Goal: Information Seeking & Learning: Find a specific page/section

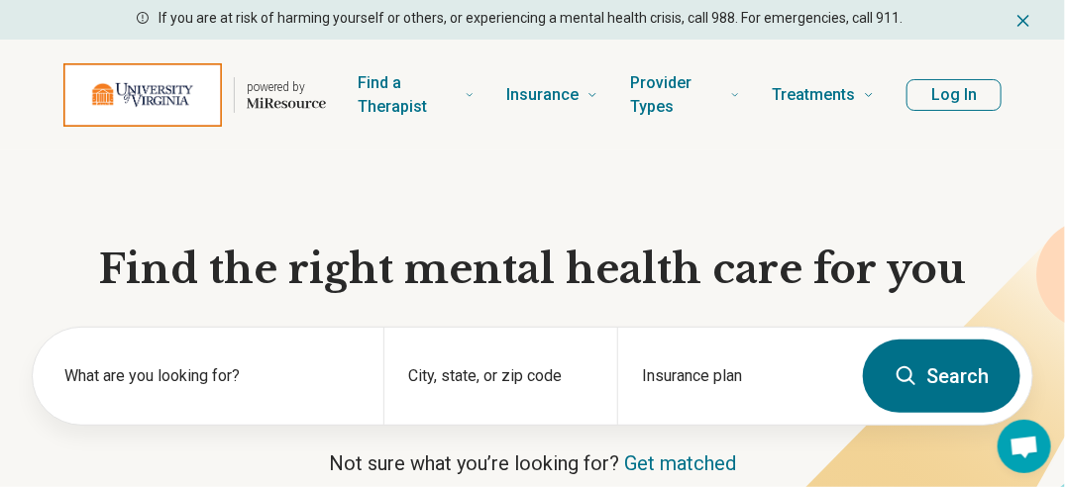
click at [975, 89] on button "Log In" at bounding box center [953, 95] width 95 height 32
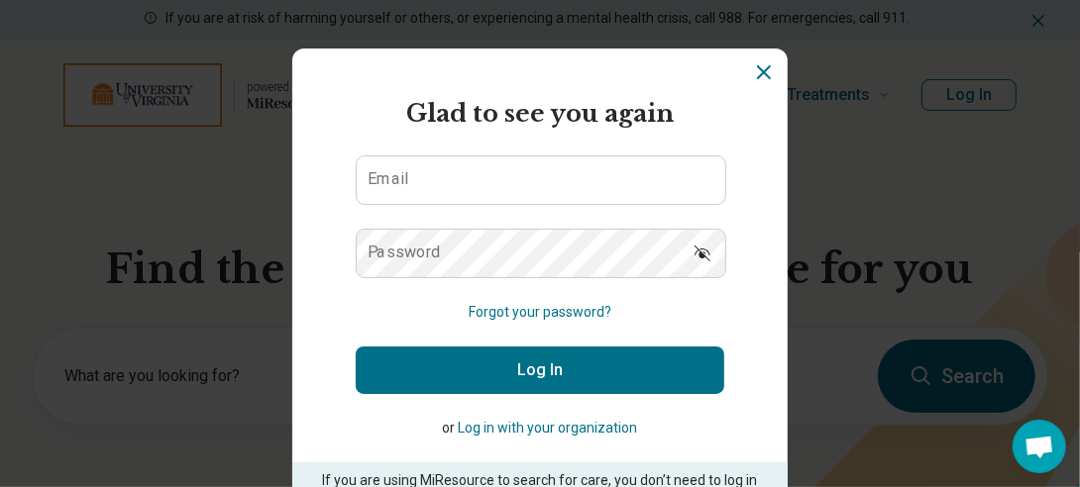
click at [390, 182] on label "Email" at bounding box center [389, 179] width 42 height 16
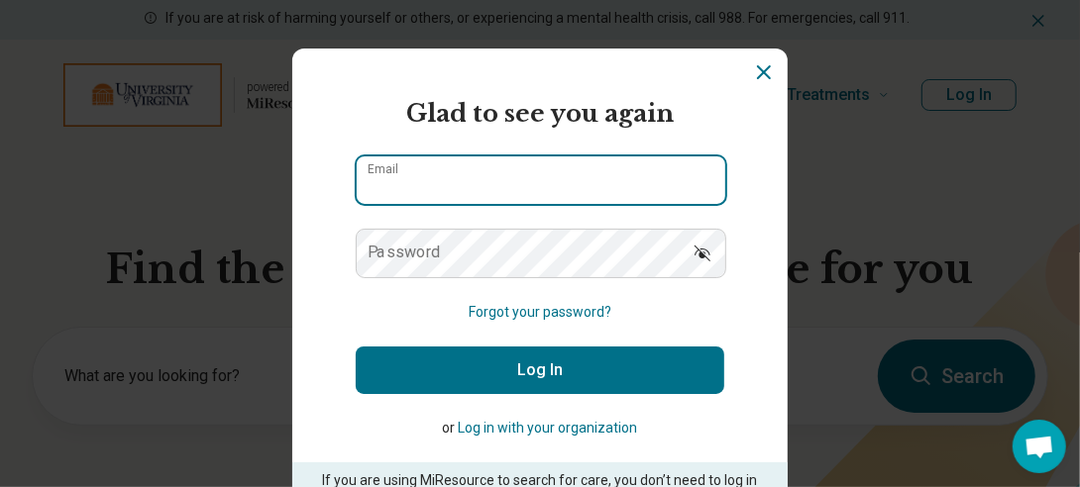
click at [390, 182] on input "Email" at bounding box center [541, 181] width 369 height 48
type input "**********"
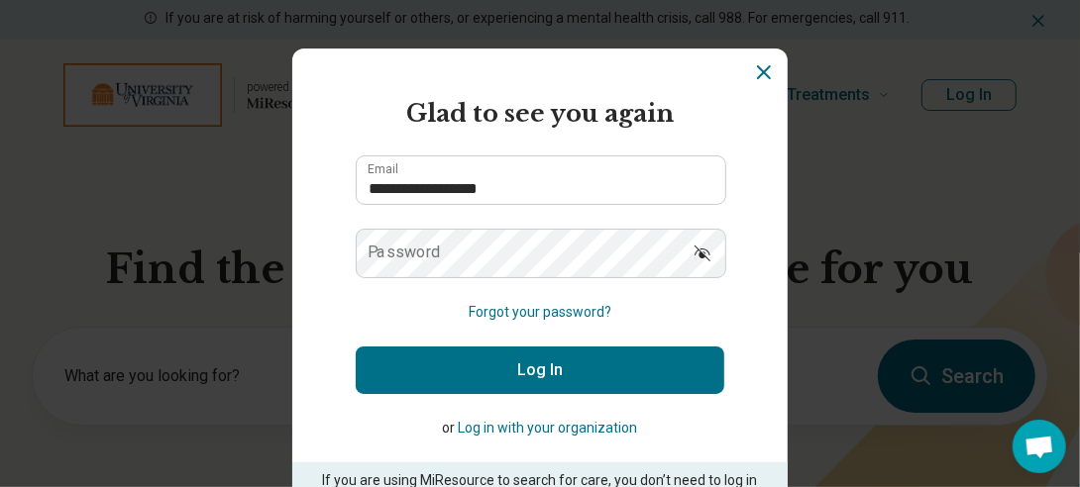
click at [545, 426] on button "Log in with your organization" at bounding box center [548, 428] width 179 height 21
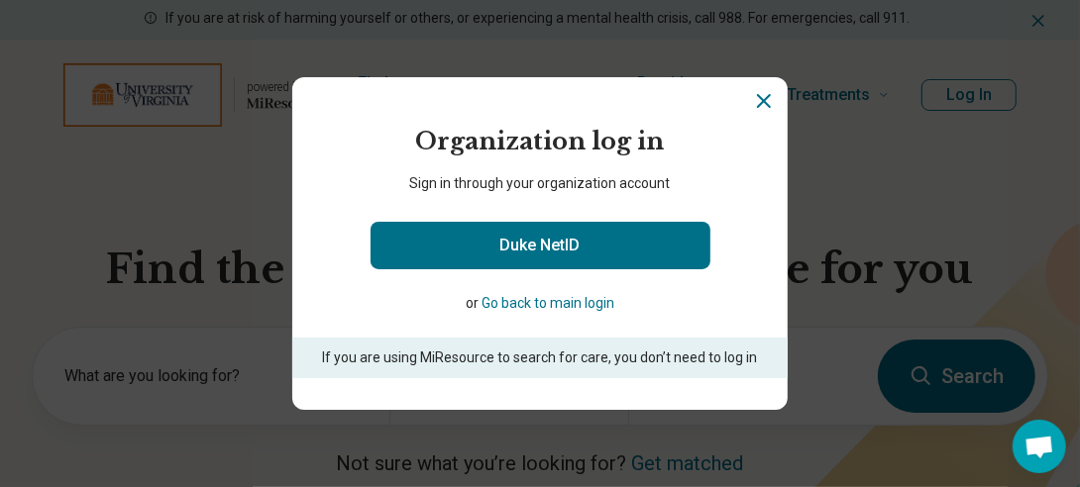
click at [559, 299] on button "Go back to main login" at bounding box center [547, 303] width 133 height 21
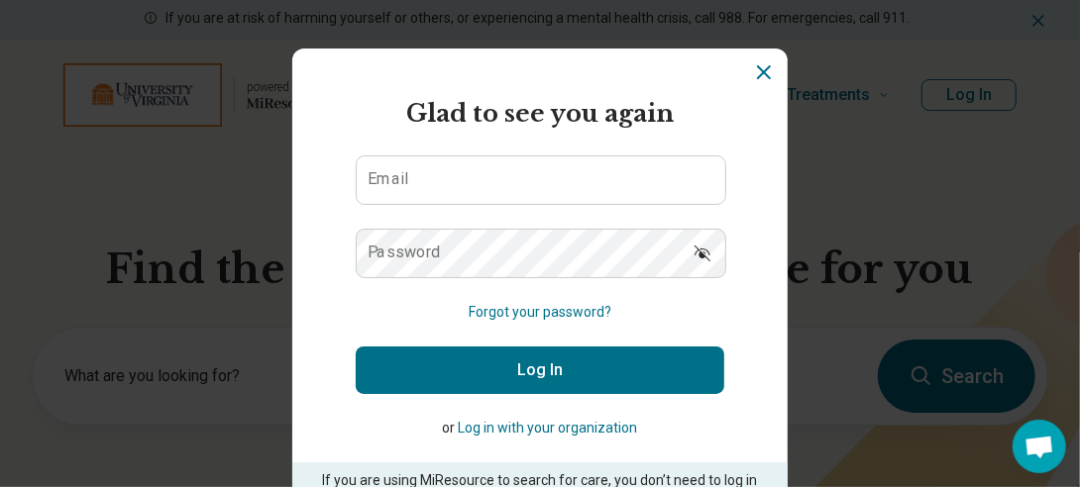
click at [377, 178] on label "Email" at bounding box center [389, 179] width 42 height 16
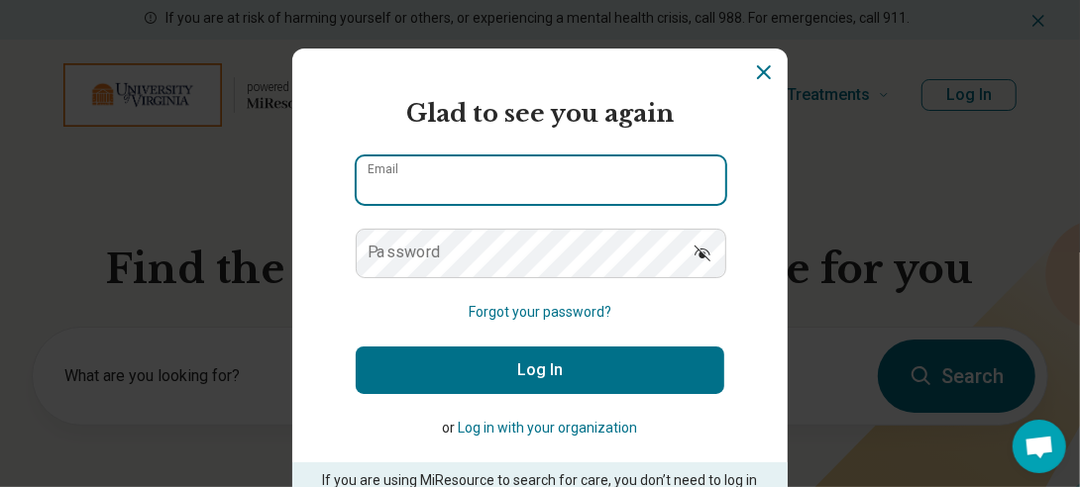
click at [377, 178] on input "Email" at bounding box center [541, 181] width 369 height 48
type input "**********"
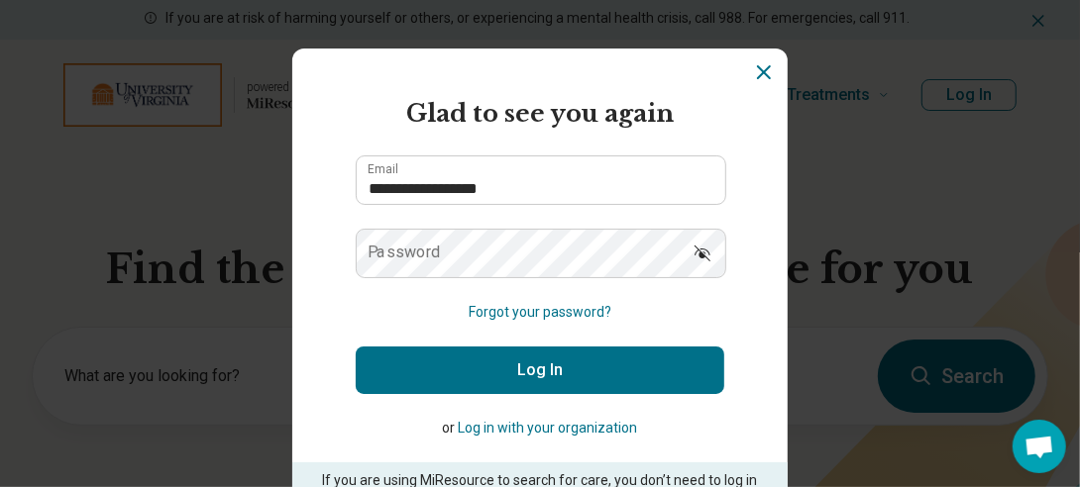
click at [694, 254] on icon "Show password" at bounding box center [702, 254] width 16 height 16
click at [528, 310] on button "Forgot your password?" at bounding box center [540, 312] width 143 height 21
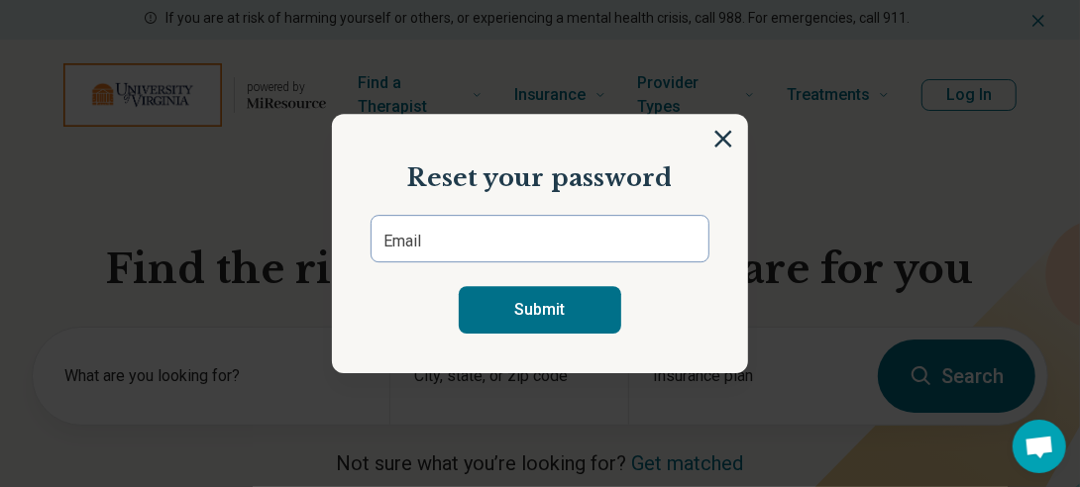
click at [408, 246] on label "Email" at bounding box center [402, 242] width 38 height 24
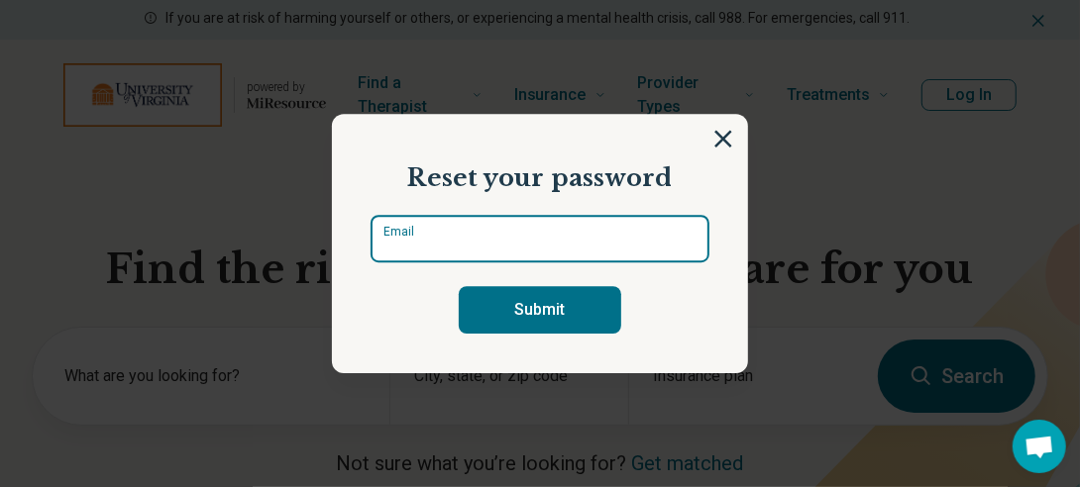
click at [408, 246] on input "Email" at bounding box center [539, 239] width 339 height 48
type input "**********"
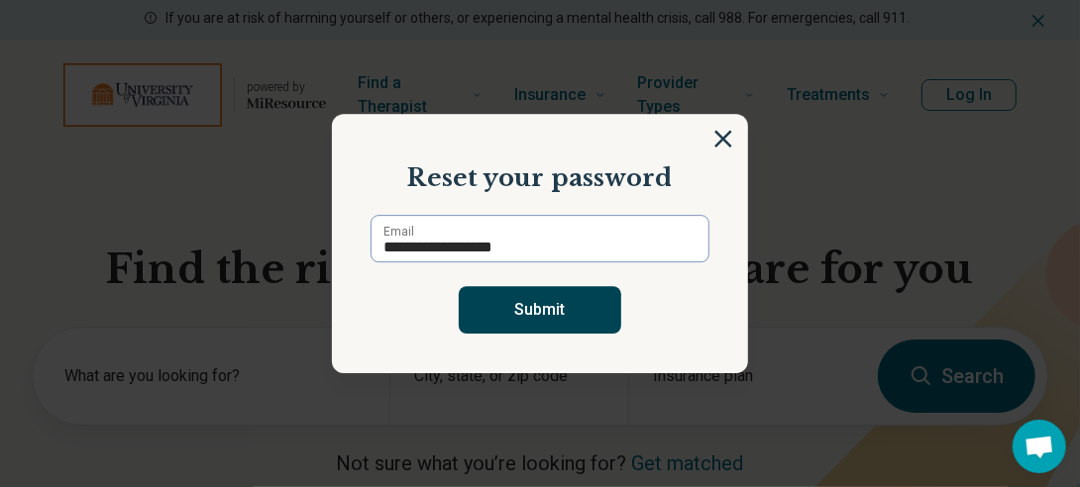
click at [551, 313] on button "Submit" at bounding box center [540, 310] width 162 height 48
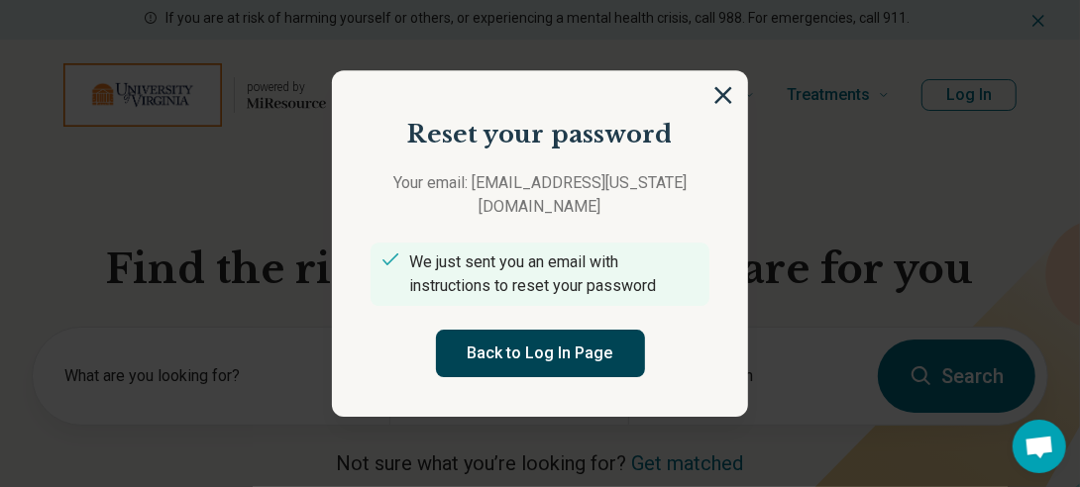
click at [555, 331] on button "Back to Log In Page" at bounding box center [540, 354] width 209 height 48
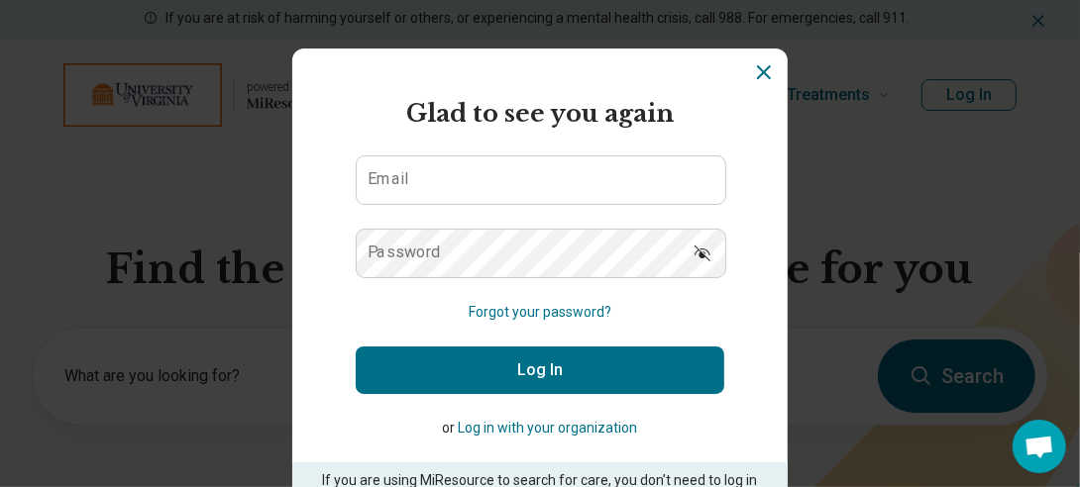
click at [758, 73] on icon "Dismiss" at bounding box center [764, 72] width 12 height 12
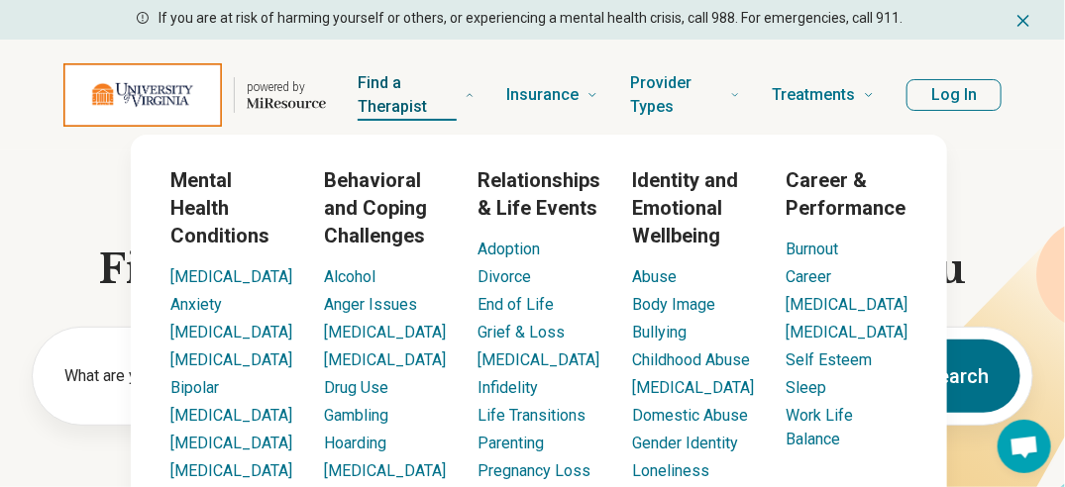
click at [396, 87] on span "Find a Therapist" at bounding box center [407, 95] width 99 height 52
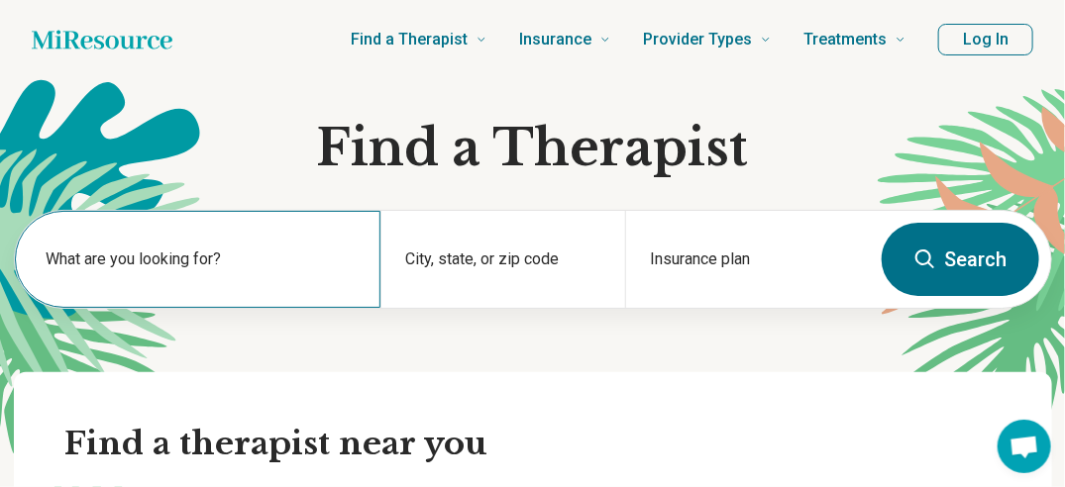
click at [139, 242] on div "What are you looking for?" at bounding box center [198, 259] width 367 height 97
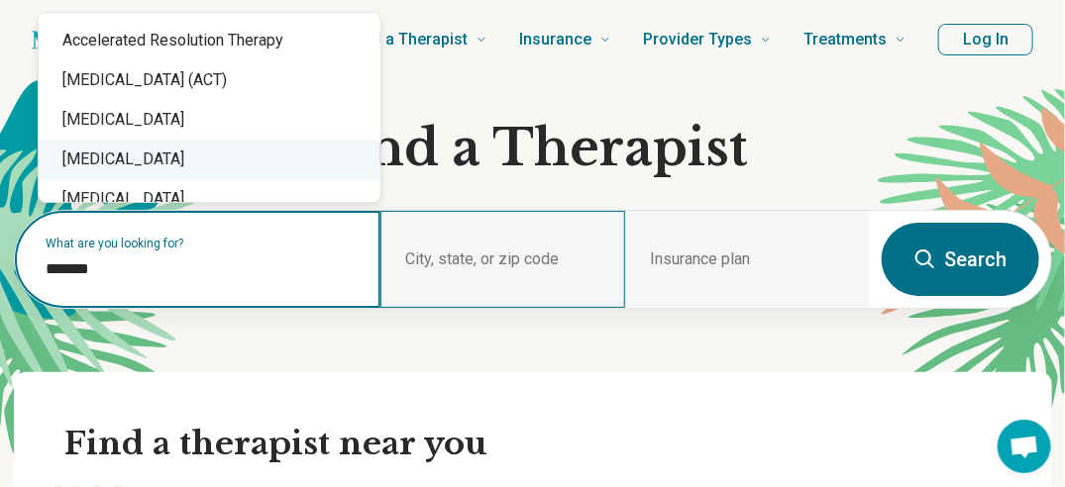
type input "*******"
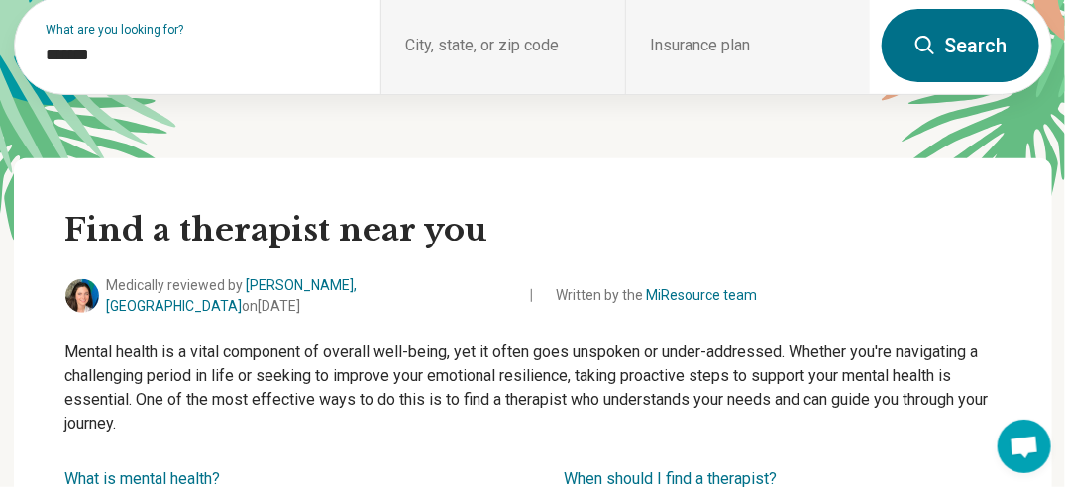
scroll to position [238, 0]
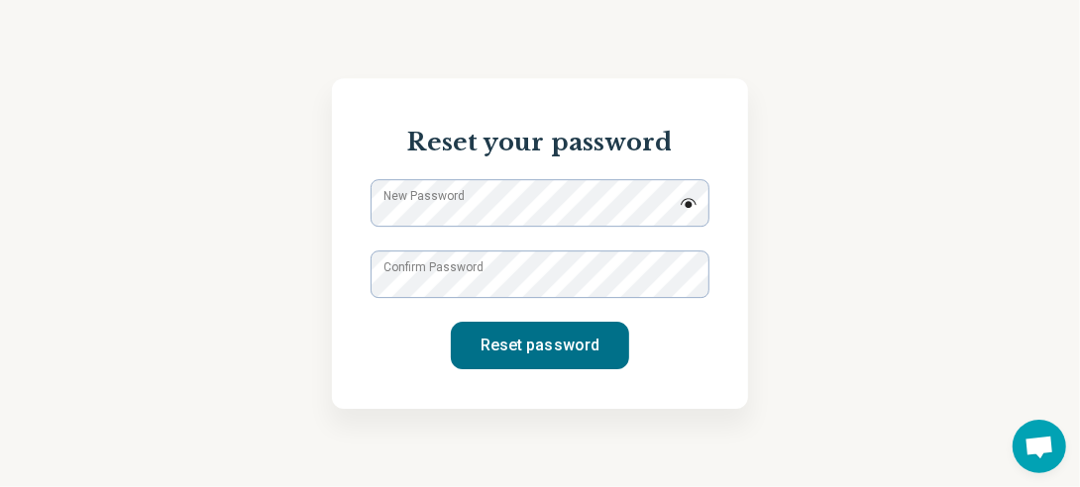
click at [409, 202] on label "New Password" at bounding box center [423, 196] width 81 height 18
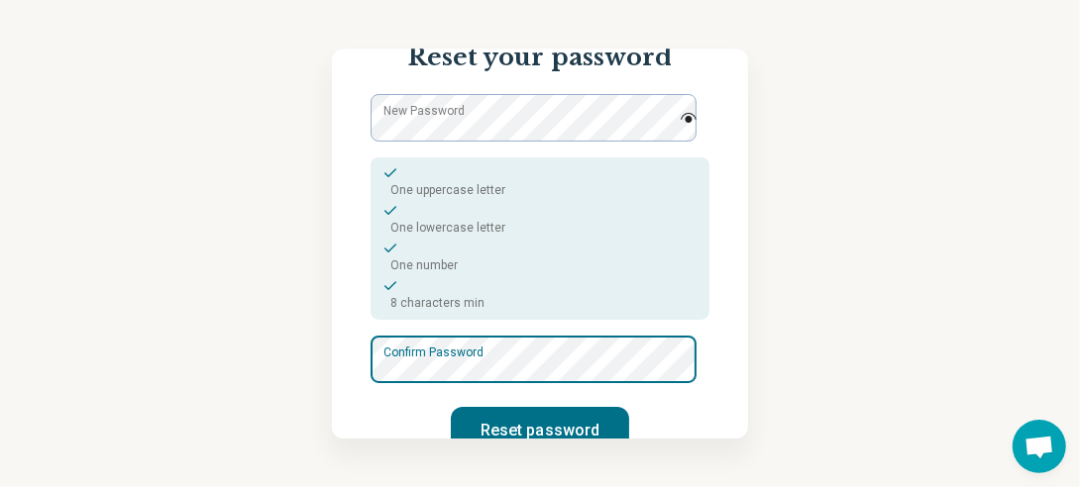
click at [392, 348] on div "Confirm Password" at bounding box center [539, 360] width 339 height 48
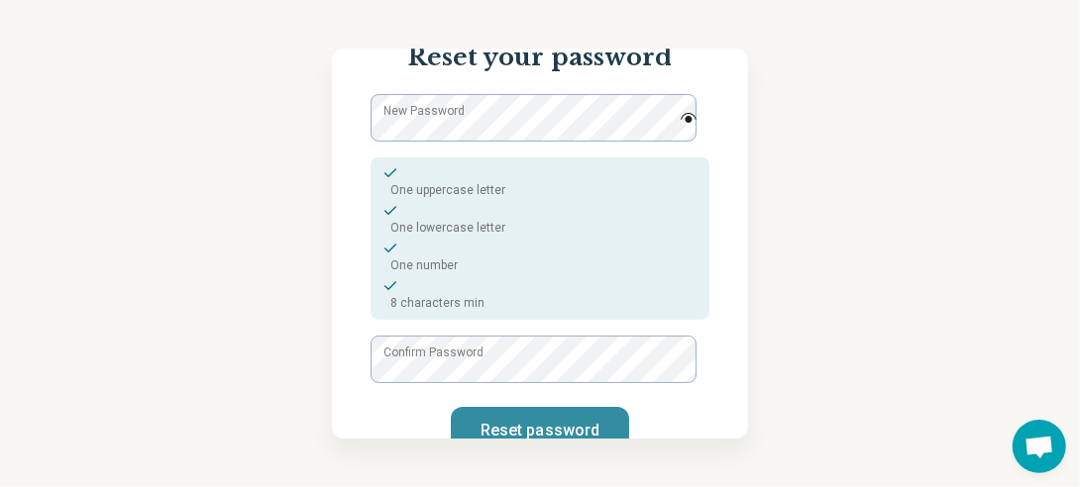
click at [525, 412] on button "Reset password" at bounding box center [540, 431] width 178 height 48
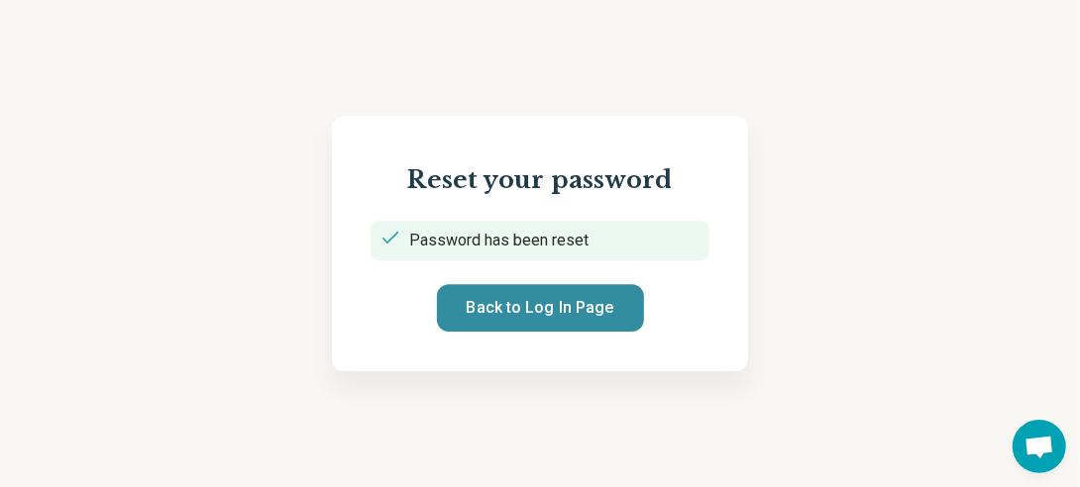
click at [555, 312] on button "Back to Log In Page" at bounding box center [540, 308] width 207 height 48
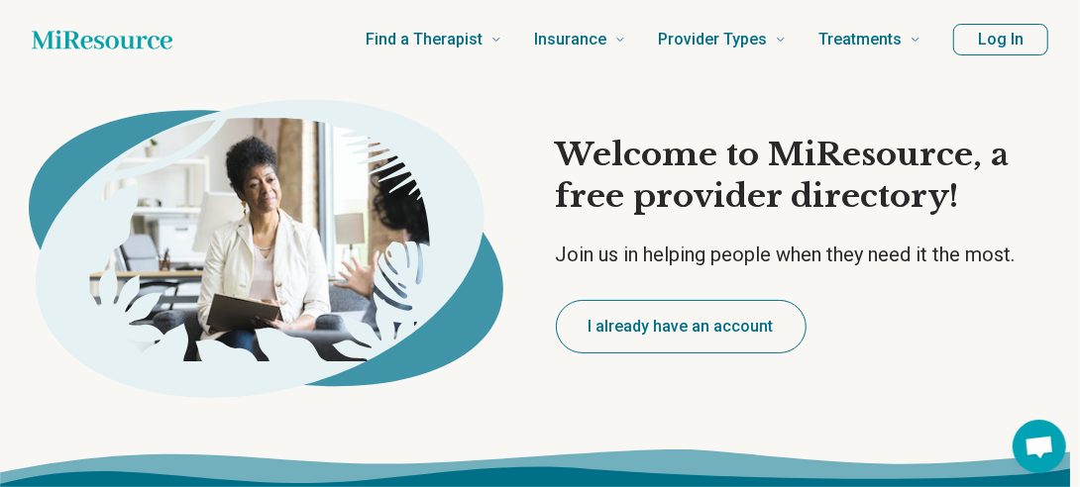
type textarea "*"
